Goal: Information Seeking & Learning: Learn about a topic

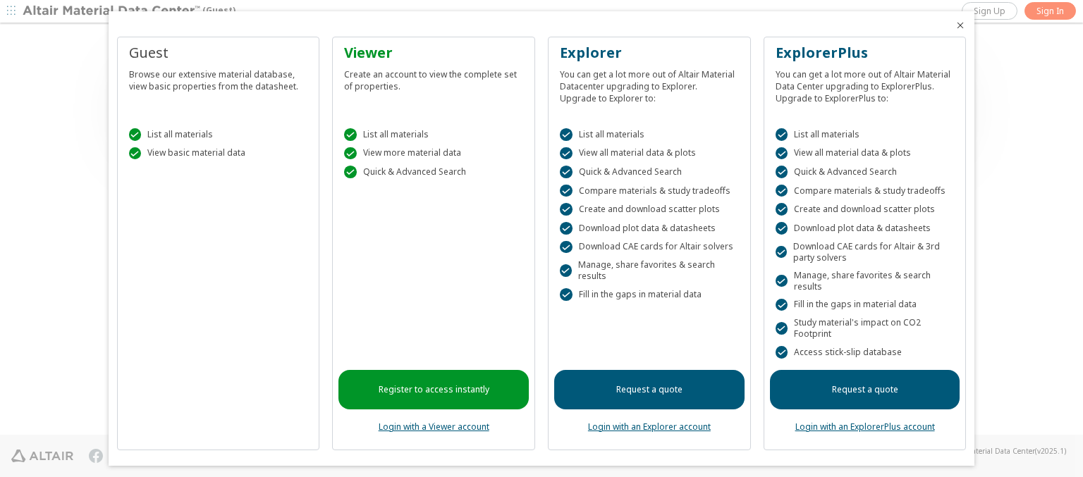
click at [954, 25] on icon "Close" at bounding box center [959, 25] width 11 height 11
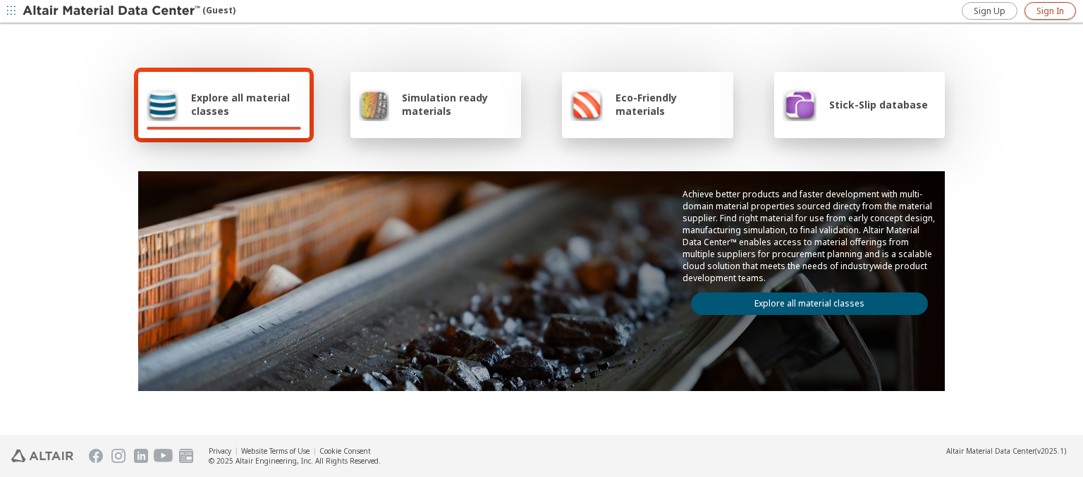
click at [1050, 11] on span "Sign In" at bounding box center [1049, 11] width 27 height 11
click at [112, 11] on img at bounding box center [113, 11] width 180 height 14
click at [240, 104] on span "Explore all material classes" at bounding box center [246, 104] width 110 height 27
click at [804, 300] on link "Explore all material classes" at bounding box center [809, 304] width 237 height 23
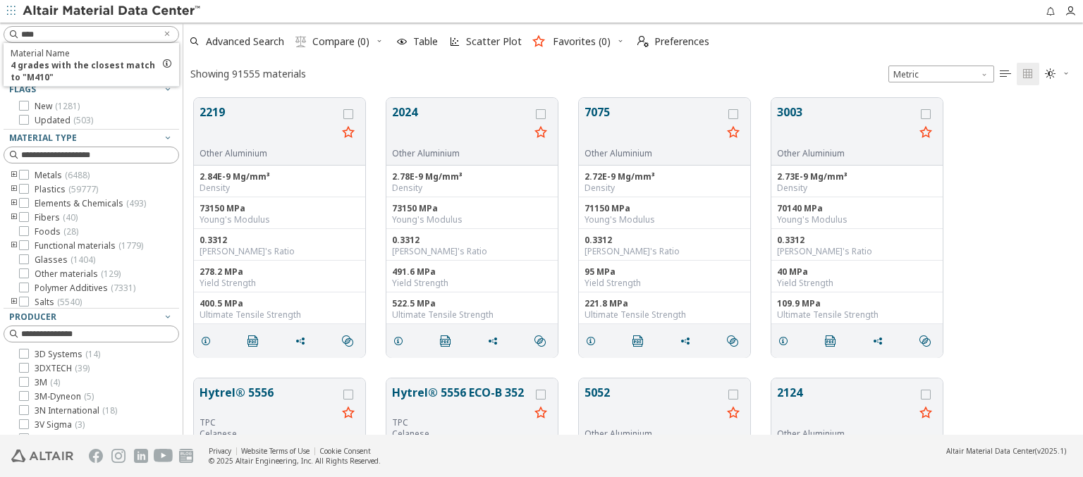
scroll to position [337, 888]
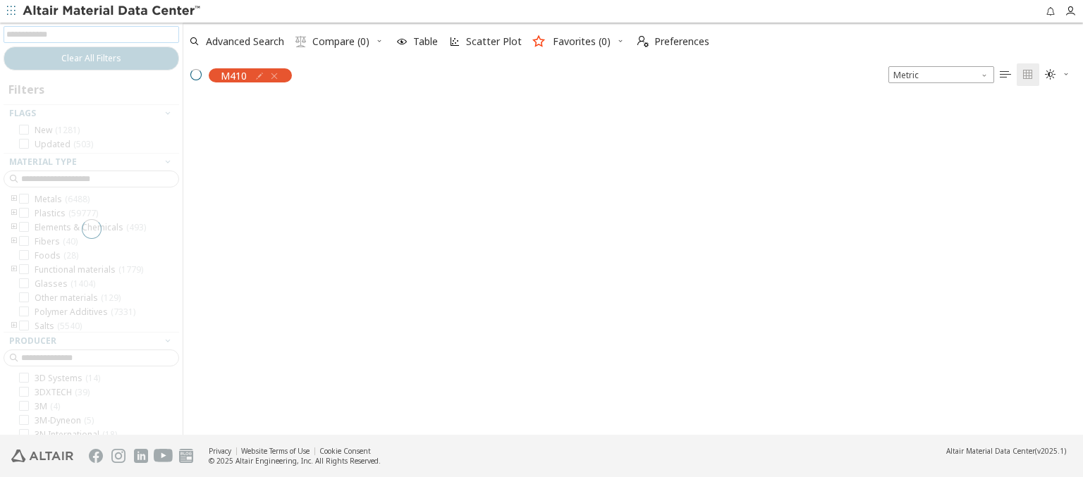
scroll to position [335, 888]
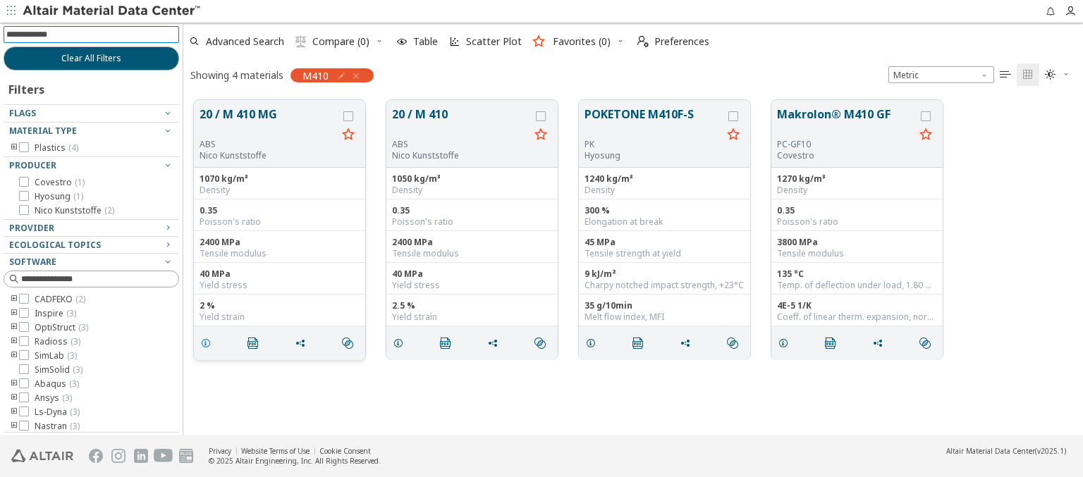
click at [208, 342] on icon "grid" at bounding box center [205, 343] width 11 height 11
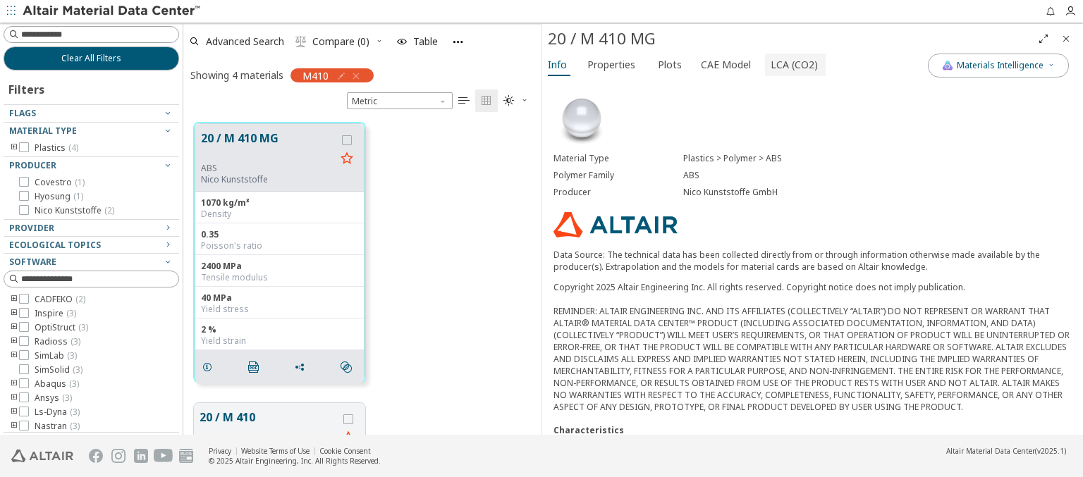
click at [786, 64] on span "LCA (CO2)" at bounding box center [793, 65] width 47 height 23
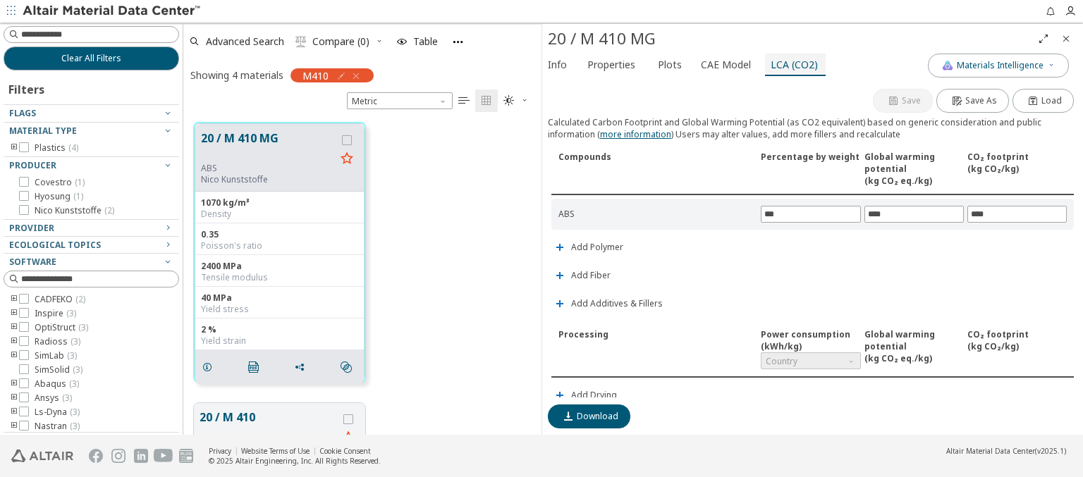
scroll to position [331, 0]
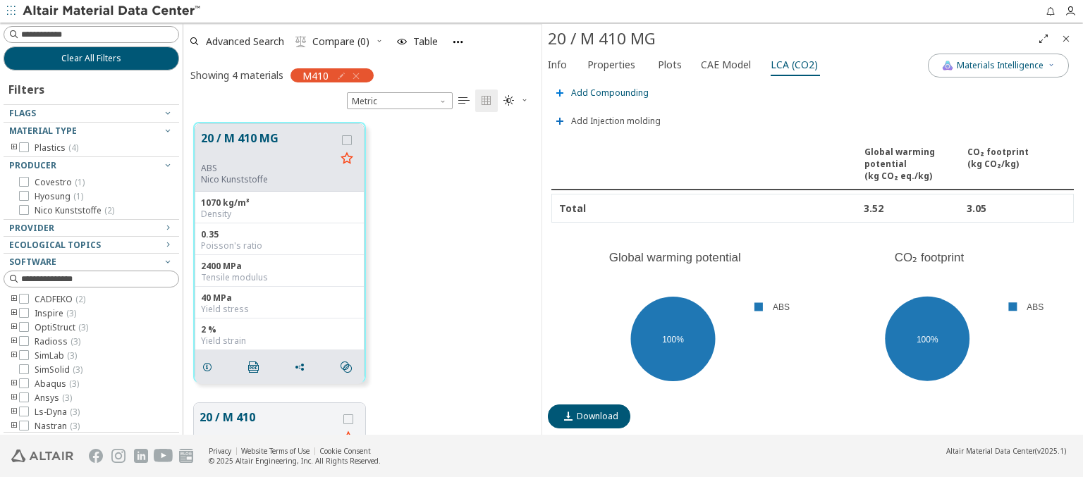
click at [608, 89] on span "Add Compounding" at bounding box center [610, 93] width 78 height 8
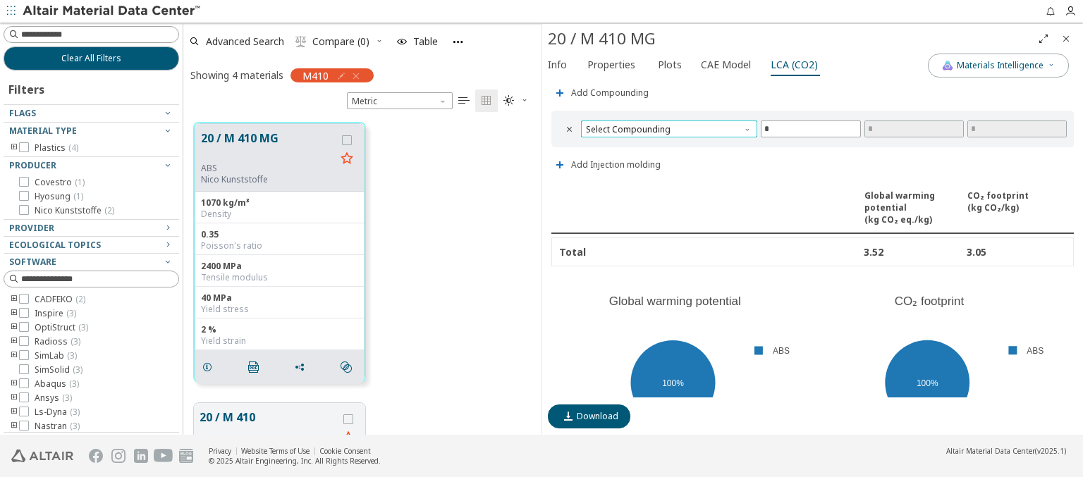
click at [667, 125] on span "Select Compounding" at bounding box center [669, 129] width 176 height 17
click at [666, 142] on span "Screw extruder" at bounding box center [666, 142] width 161 height 10
type input "*****"
click at [112, 11] on img at bounding box center [113, 11] width 180 height 14
